Goal: Obtain resource: Obtain resource

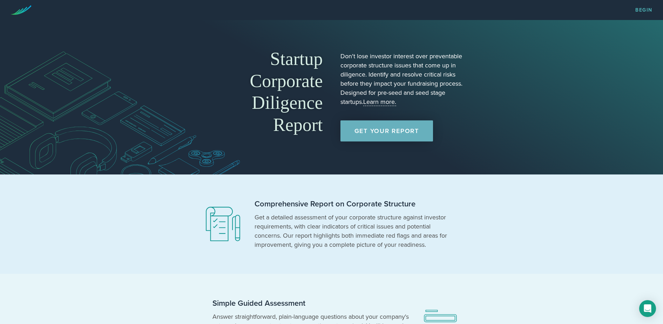
click at [412, 129] on link "Get Your Report" at bounding box center [387, 130] width 93 height 21
click at [488, 47] on section "Startup Corporate Diligence Report Don't lose investor interest over preventabl…" at bounding box center [331, 97] width 663 height 154
